Goal: Task Accomplishment & Management: Manage account settings

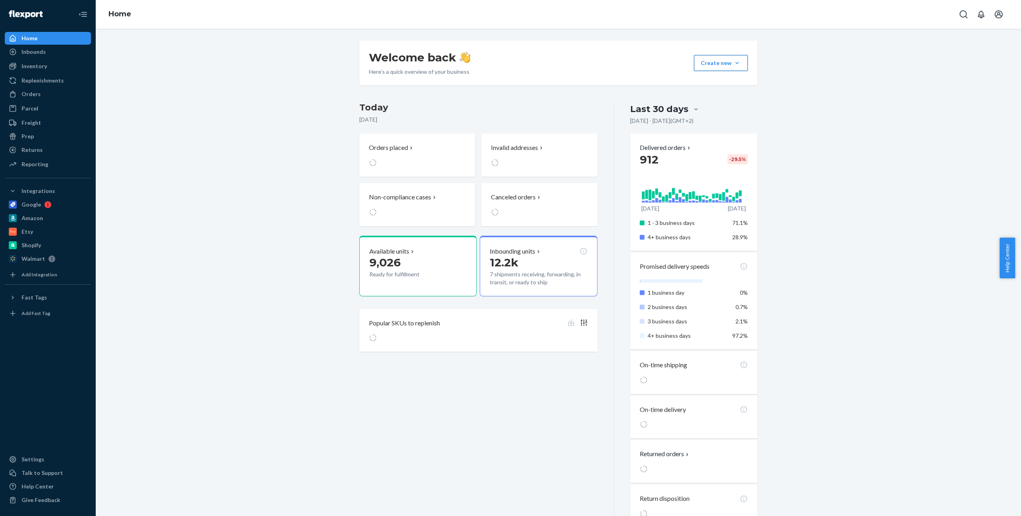
click at [738, 64] on button "Create new Create new inbound Create new order Create new product" at bounding box center [721, 63] width 54 height 16
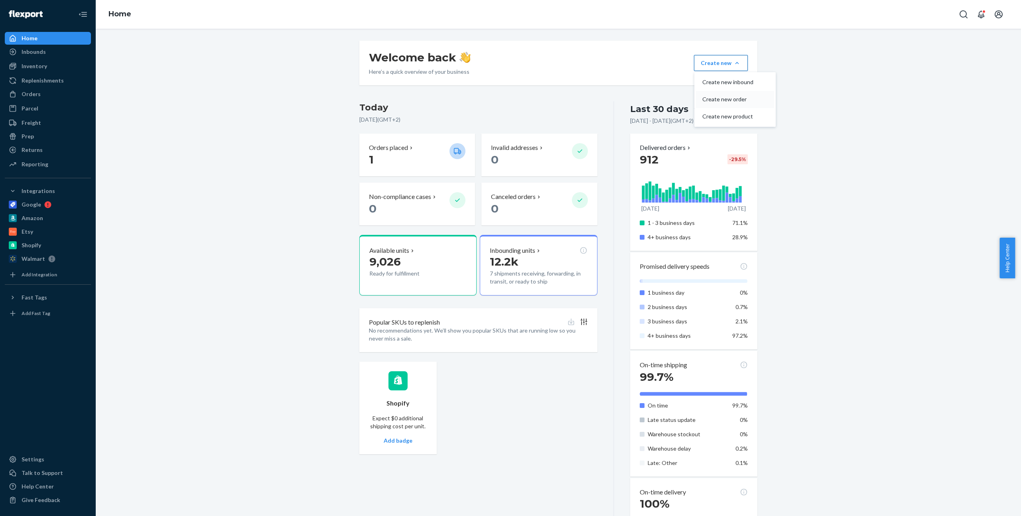
click at [737, 98] on span "Create new order" at bounding box center [727, 100] width 51 height 6
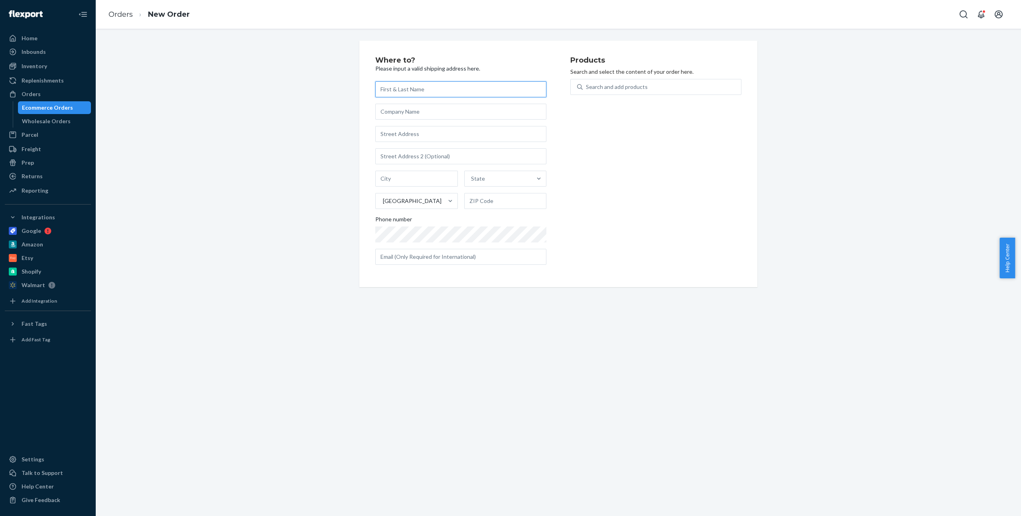
click at [430, 95] on input "text" at bounding box center [460, 89] width 171 height 16
paste input "[PERSON_NAME]"
type input "[PERSON_NAME]"
click at [427, 133] on input "text" at bounding box center [460, 134] width 171 height 16
paste input "9423 [GEOGRAPHIC_DATA]"
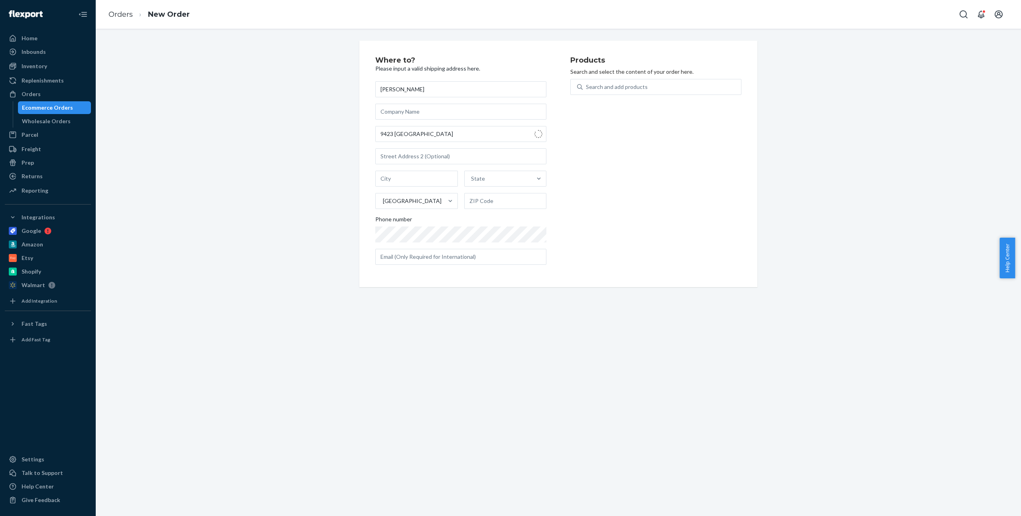
type input "9423 [GEOGRAPHIC_DATA]"
type input "Irvine"
type input "92618"
click at [620, 74] on p "Search and select the content of your order here." at bounding box center [655, 72] width 171 height 8
click at [620, 79] on div "Search and add products" at bounding box center [655, 87] width 171 height 16
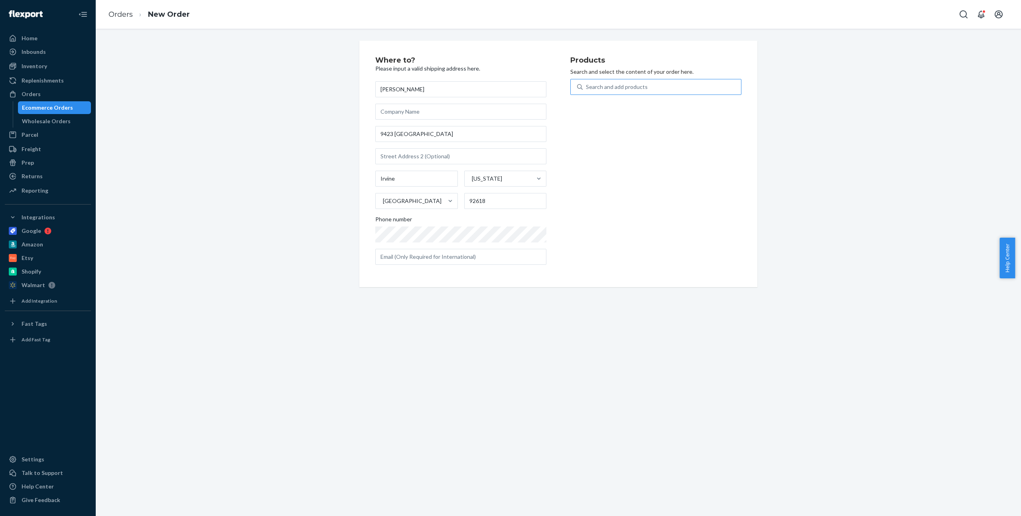
click at [587, 83] on input "Search and add products" at bounding box center [586, 87] width 1 height 8
type input "stas"
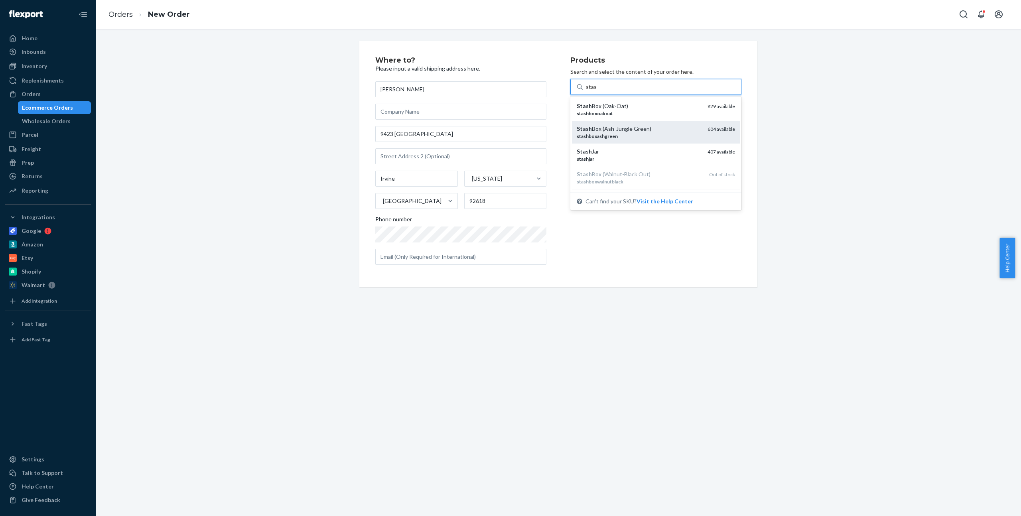
click at [641, 122] on div "Stash Box (Ash-Jungle Green) stashboxashgreen 604 available" at bounding box center [656, 132] width 168 height 23
click at [596, 91] on input "stas" at bounding box center [591, 87] width 10 height 8
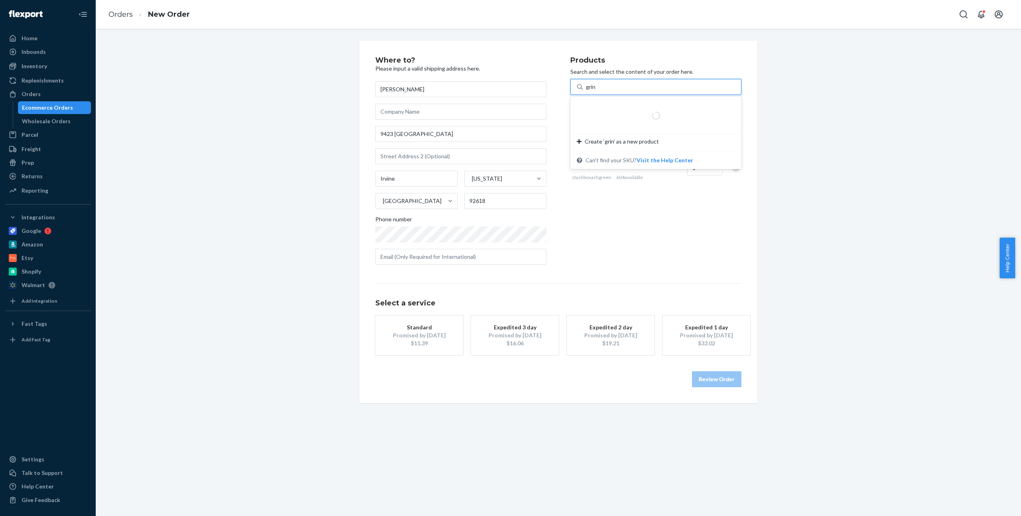
type input "grind"
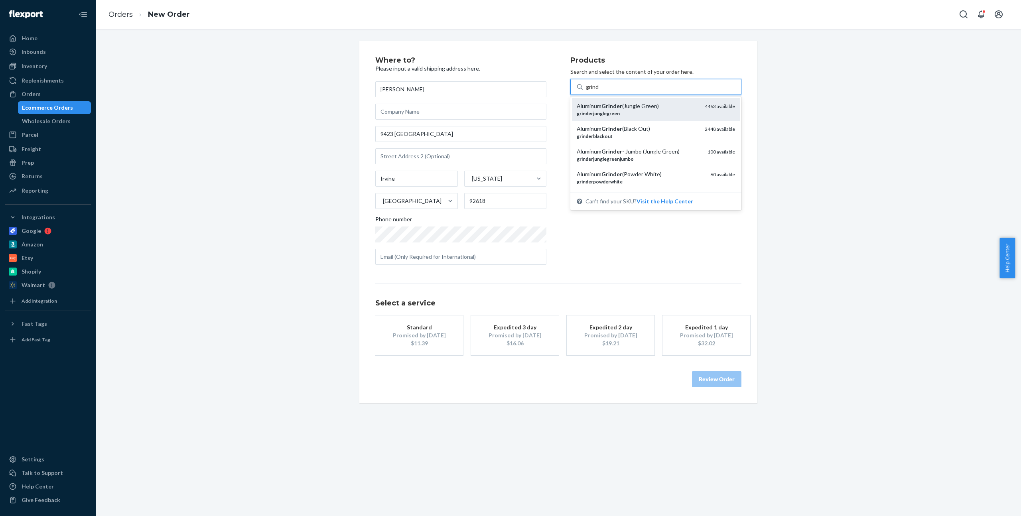
click at [640, 110] on div "grinderjunglegreen" at bounding box center [638, 113] width 122 height 7
click at [599, 91] on input "grind" at bounding box center [593, 87] width 14 height 8
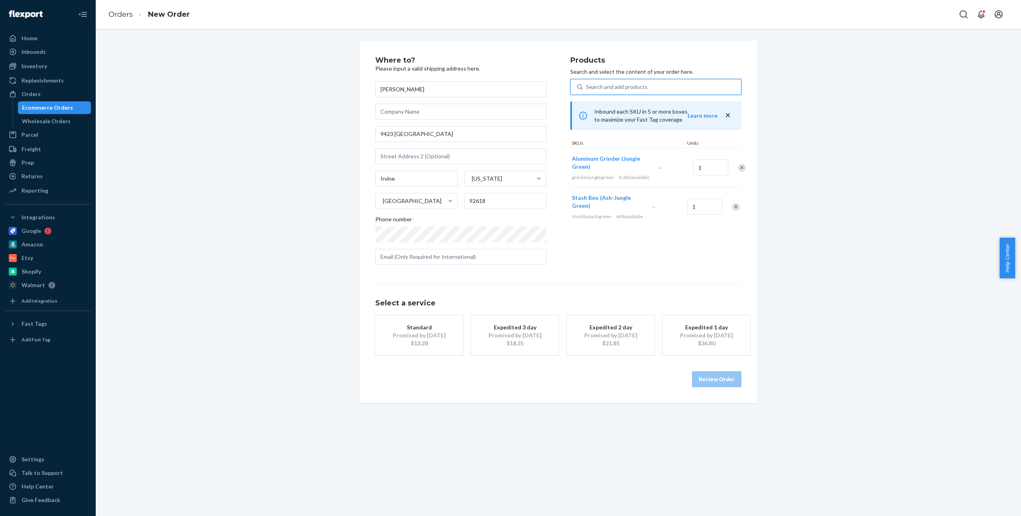
click at [516, 323] on div "Expedited 3 day" at bounding box center [515, 327] width 64 height 8
click at [703, 372] on button "Review Order" at bounding box center [716, 379] width 49 height 16
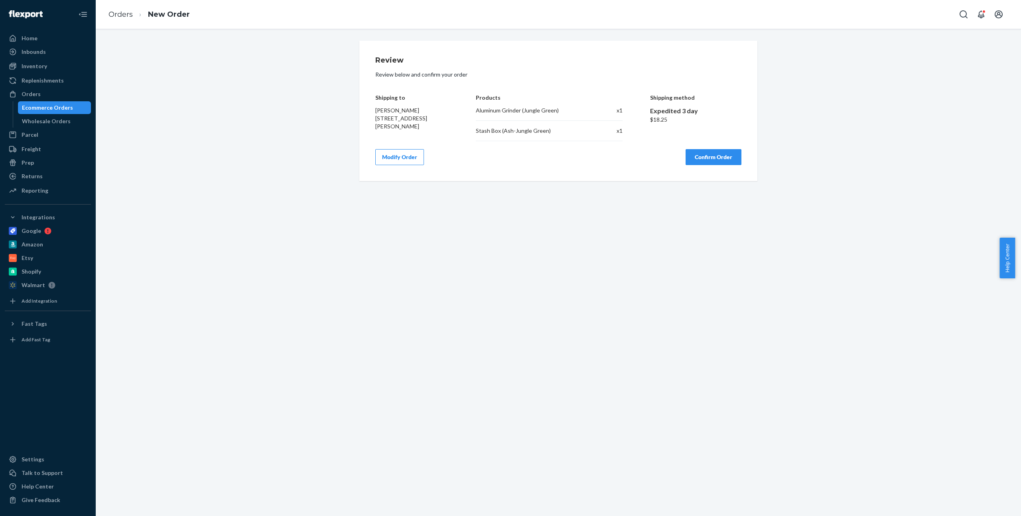
click at [708, 161] on button "Confirm Order" at bounding box center [713, 157] width 56 height 16
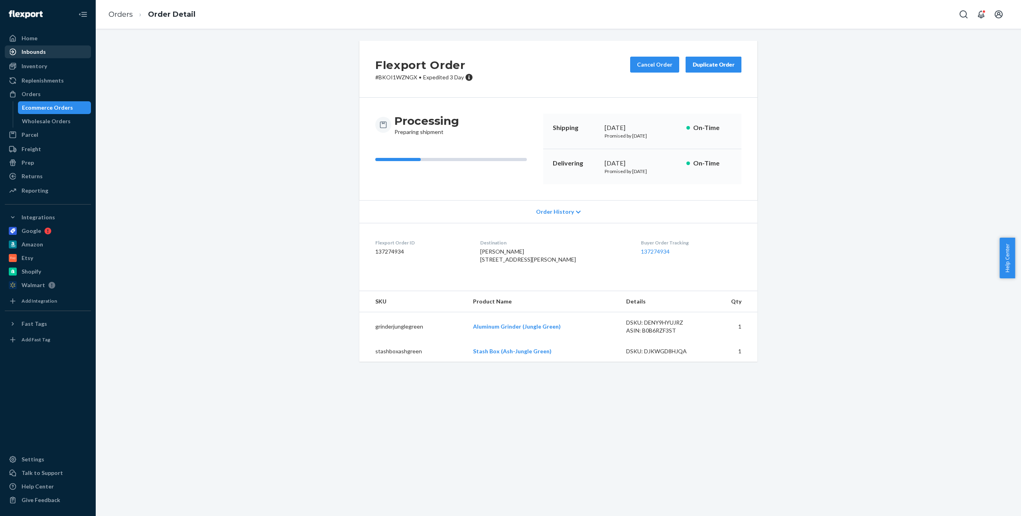
click at [38, 53] on div "Inbounds" at bounding box center [34, 52] width 24 height 8
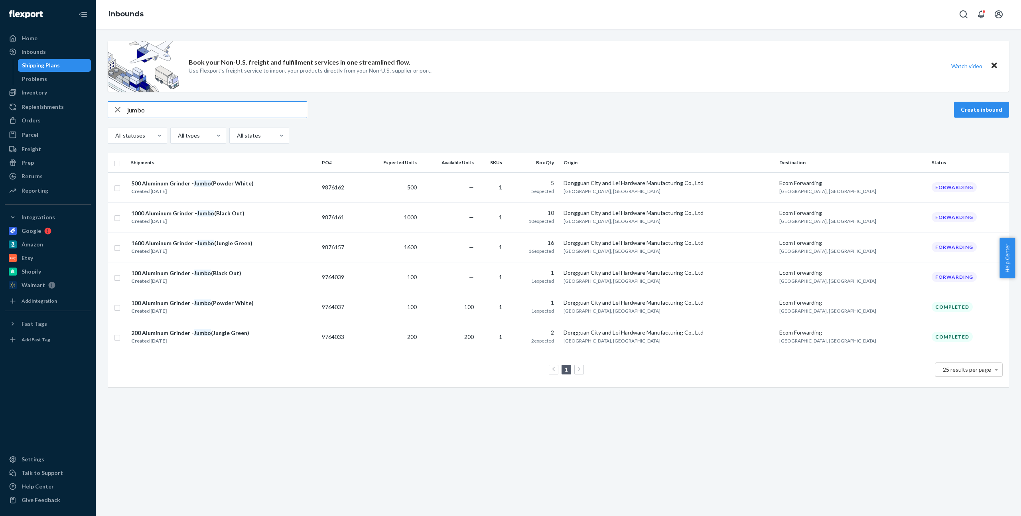
type input "jumbo"
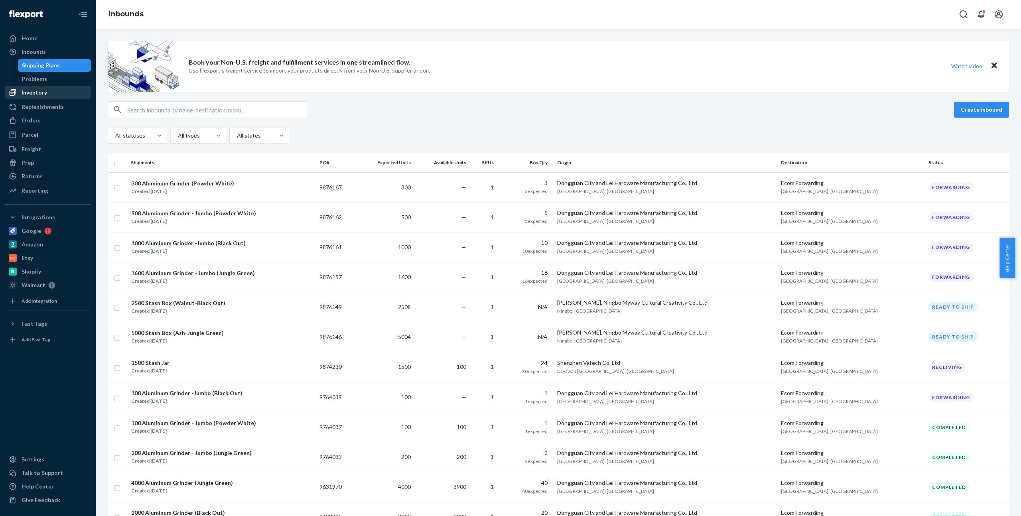
click at [41, 89] on div "Inventory" at bounding box center [35, 93] width 26 height 8
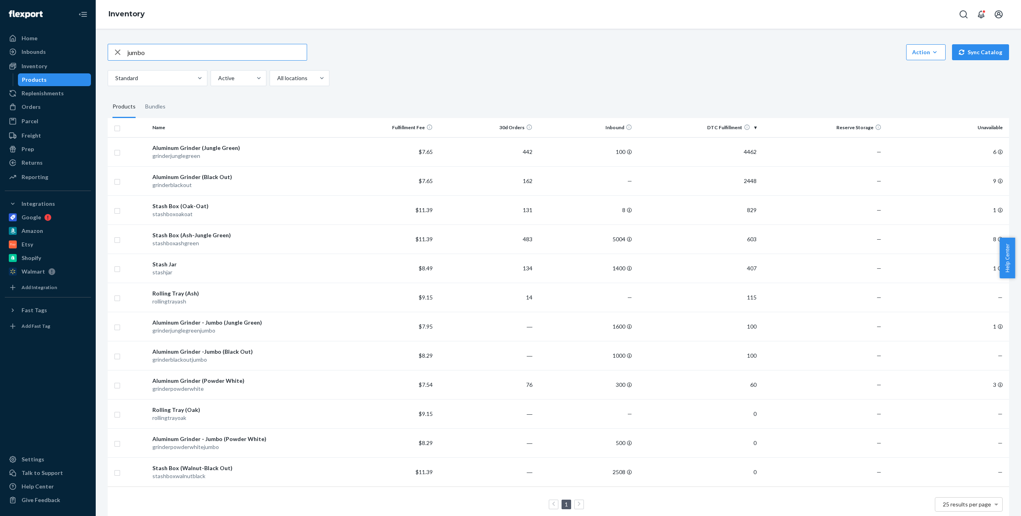
type input "jumbo"
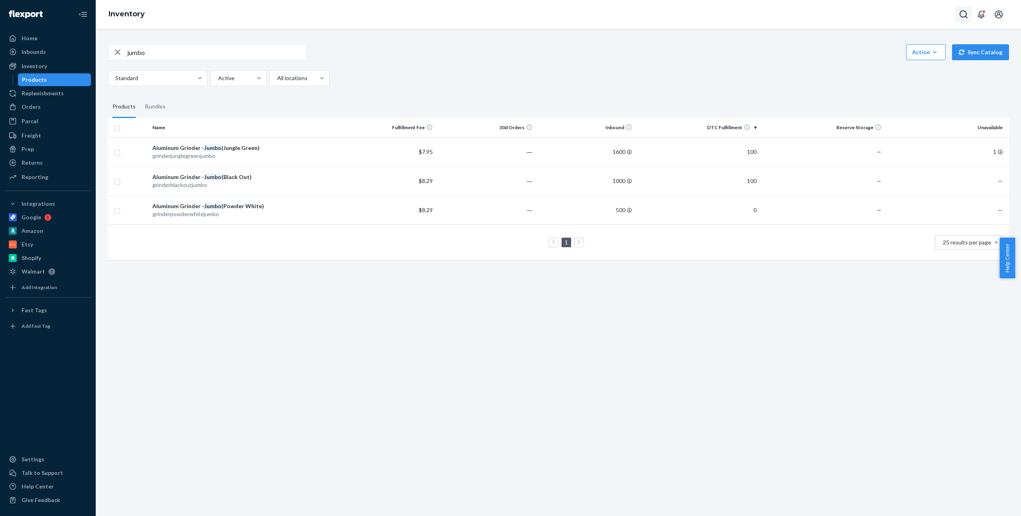
click at [955, 16] on button "Open Search Box" at bounding box center [963, 14] width 16 height 16
click at [930, 14] on input "Search Input" at bounding box center [904, 14] width 98 height 8
type input "25749"
click at [899, 52] on div "[PERSON_NAME] 25749DELIVERRSPLIT8183134716009" at bounding box center [890, 52] width 83 height 16
